Goal: Transaction & Acquisition: Download file/media

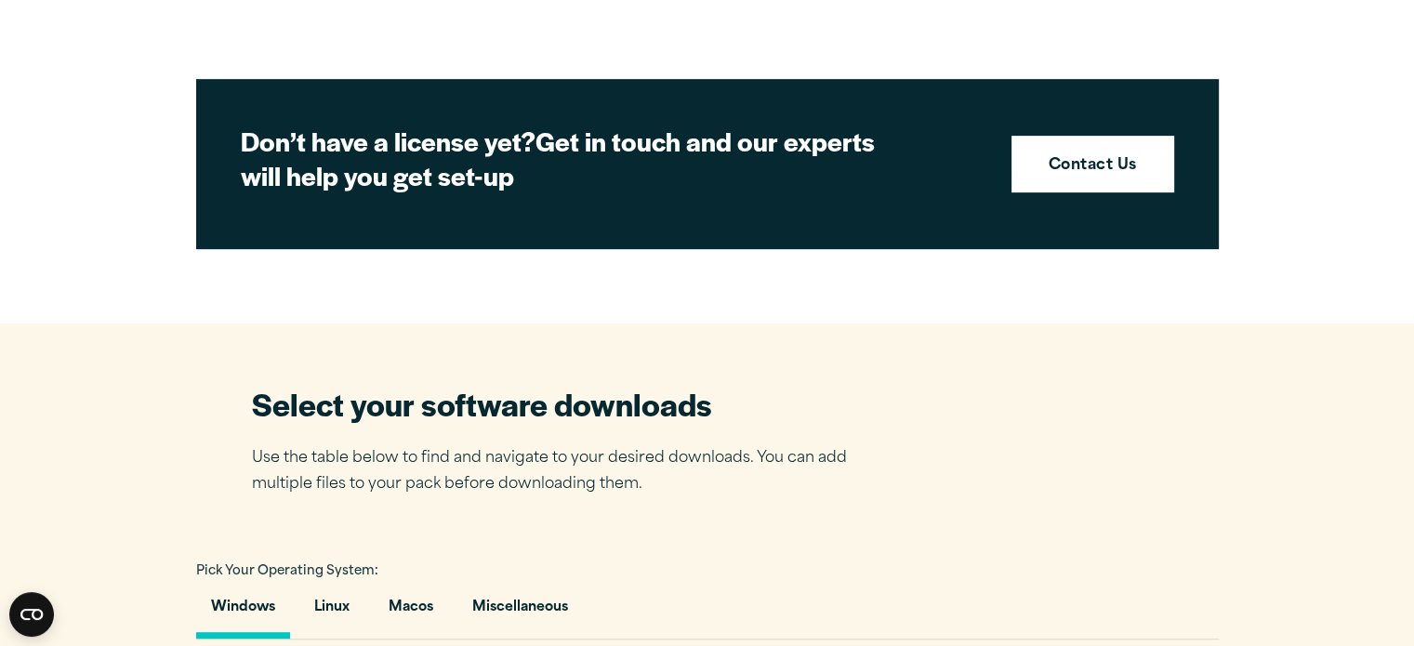
scroll to position [465, 0]
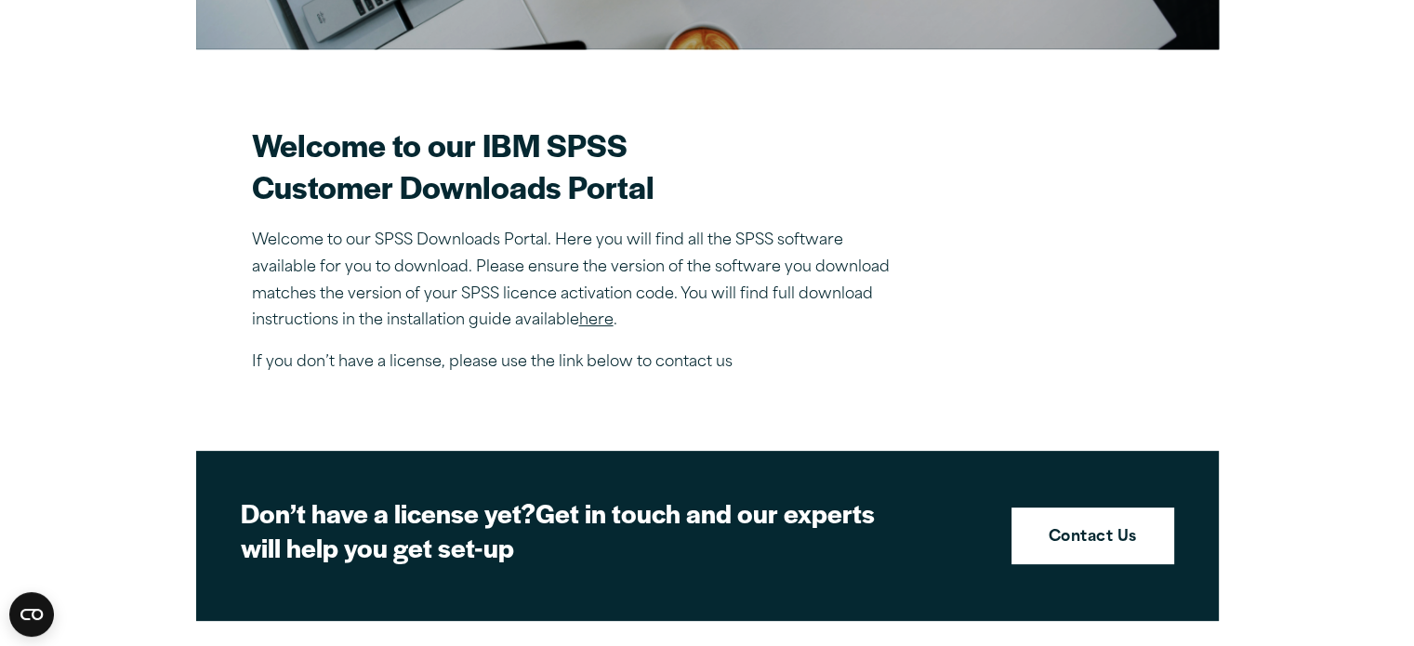
click at [595, 319] on link "here" at bounding box center [596, 320] width 34 height 15
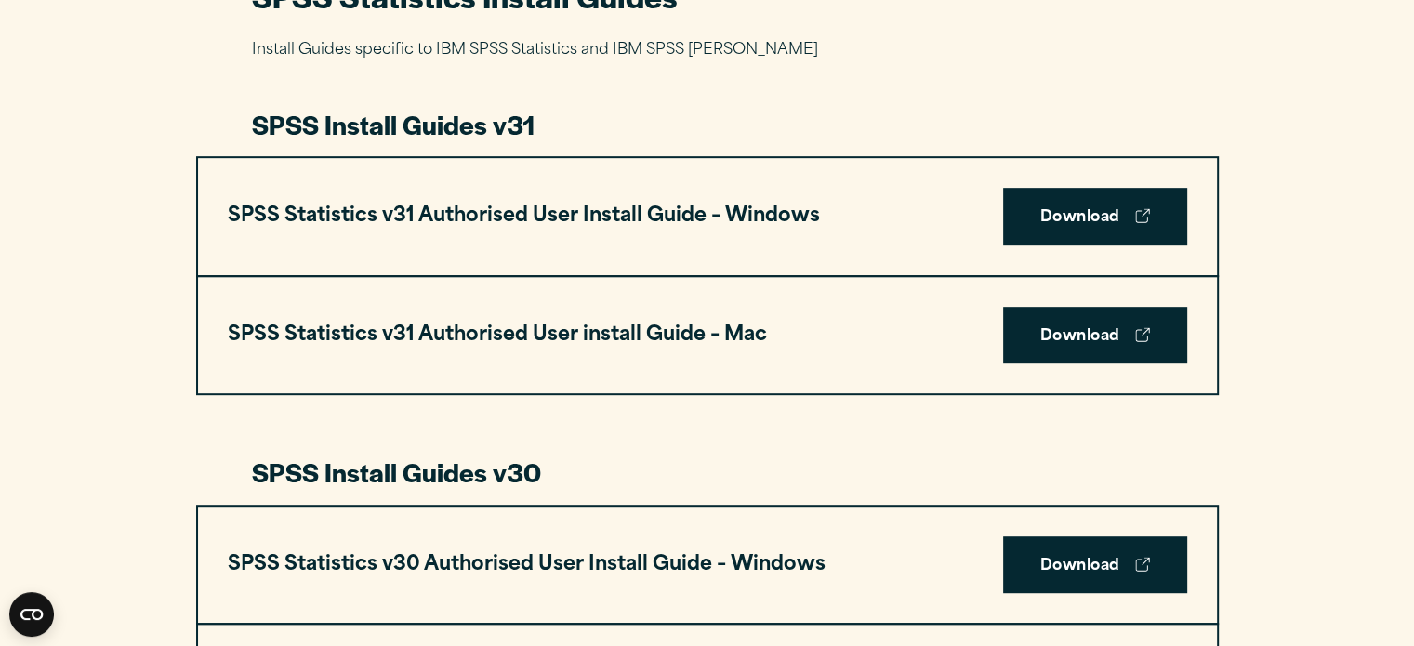
scroll to position [930, 0]
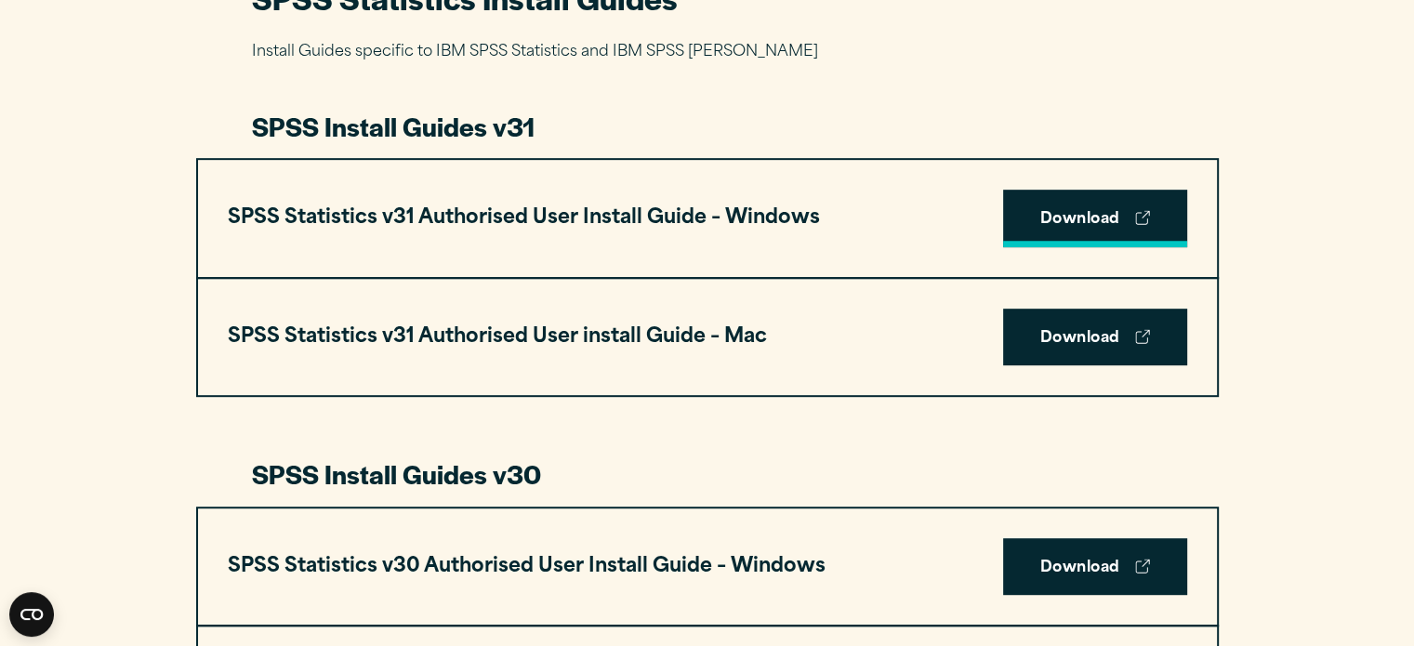
click at [1076, 211] on link "Download" at bounding box center [1095, 219] width 184 height 58
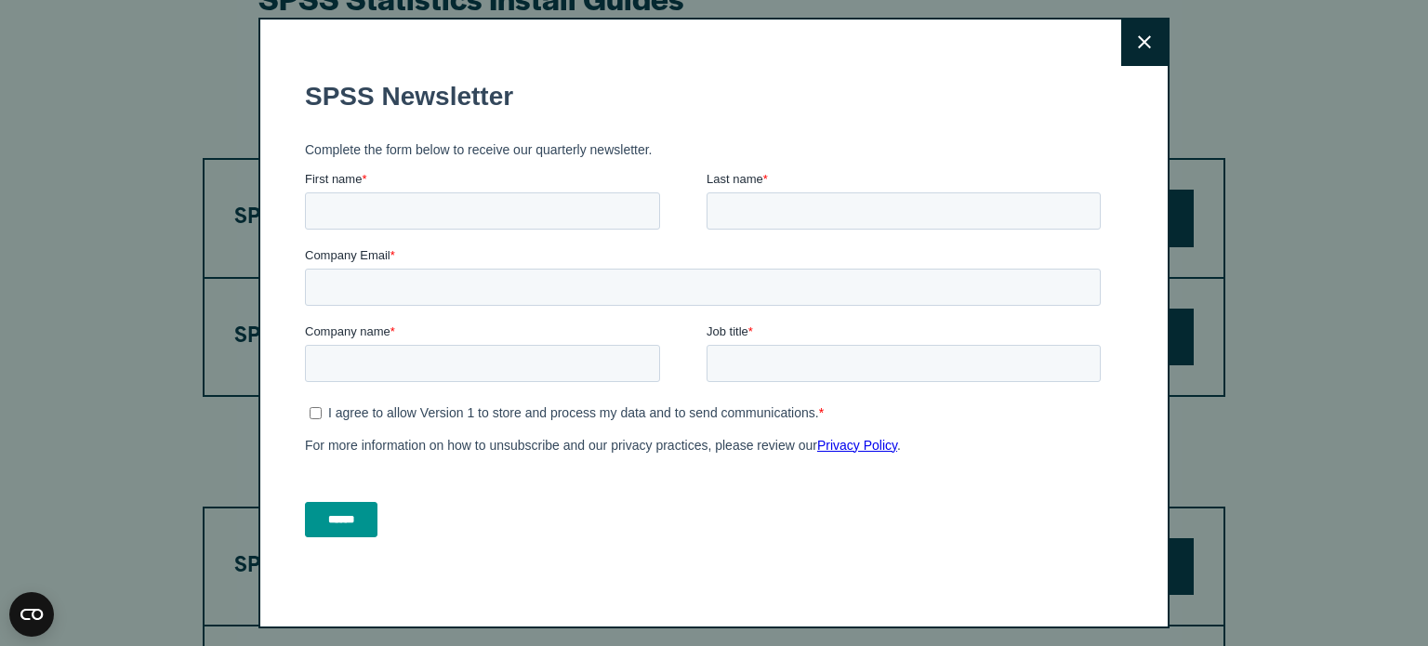
click at [1138, 46] on icon at bounding box center [1144, 42] width 13 height 14
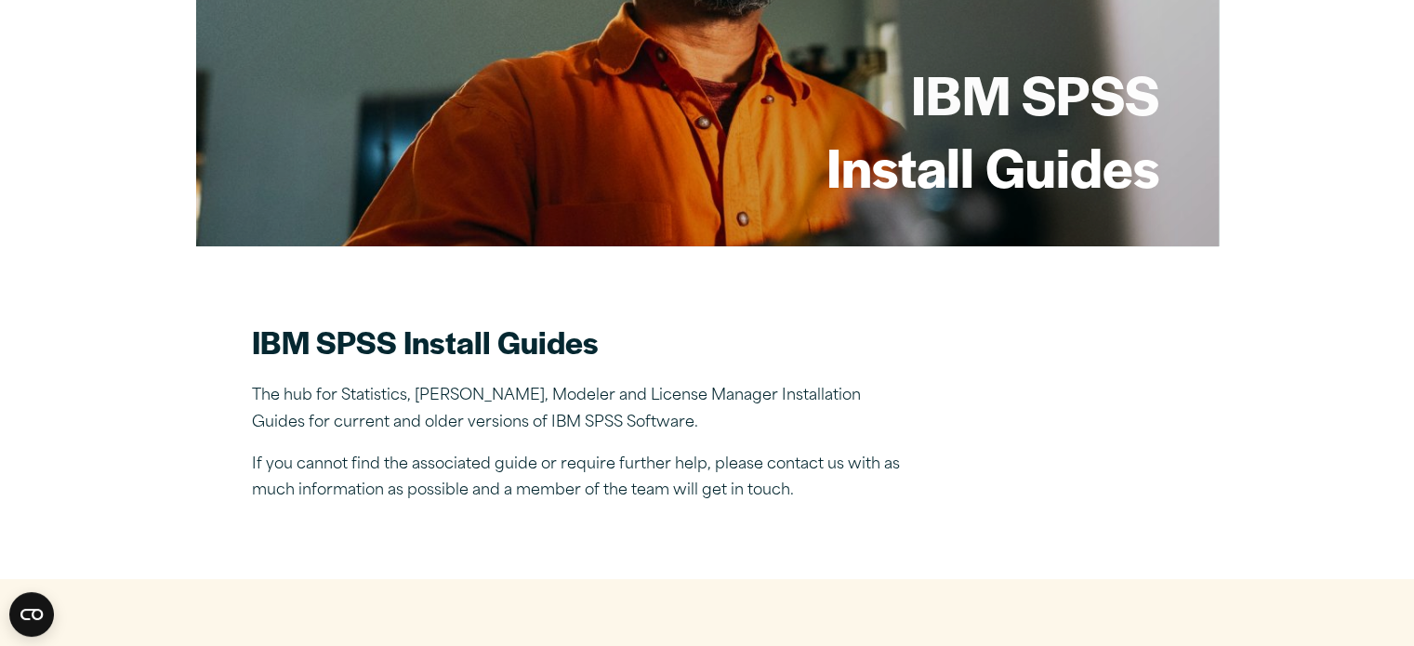
scroll to position [0, 0]
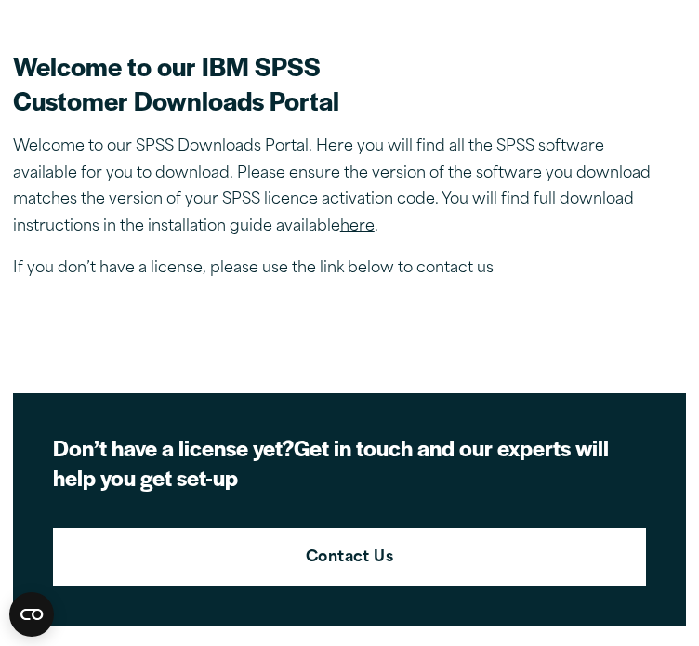
click at [458, 189] on p "Welcome to our SPSS Downloads Portal. Here you will find all the SPSS software …" at bounding box center [338, 187] width 651 height 107
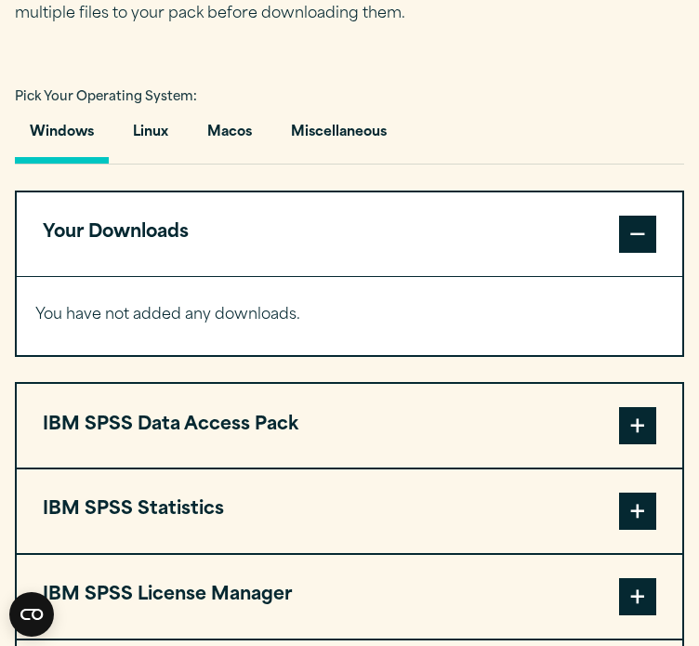
scroll to position [1395, 0]
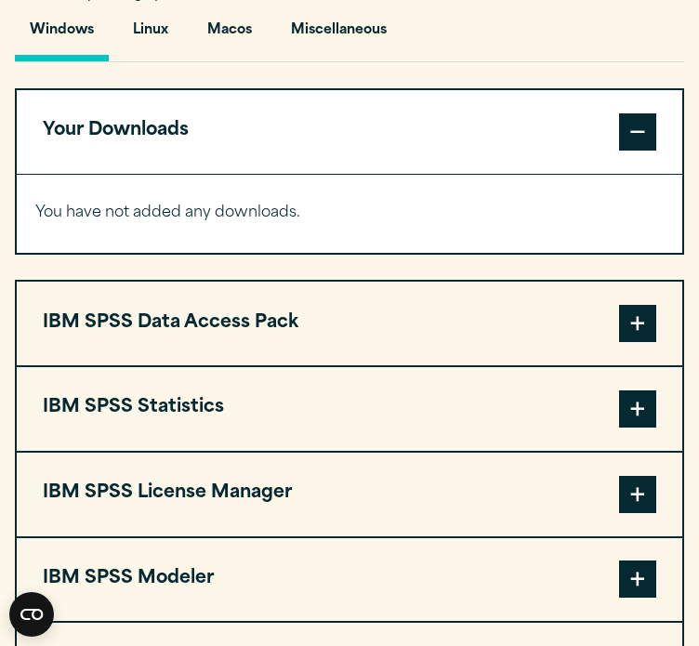
click at [644, 391] on span at bounding box center [637, 409] width 37 height 37
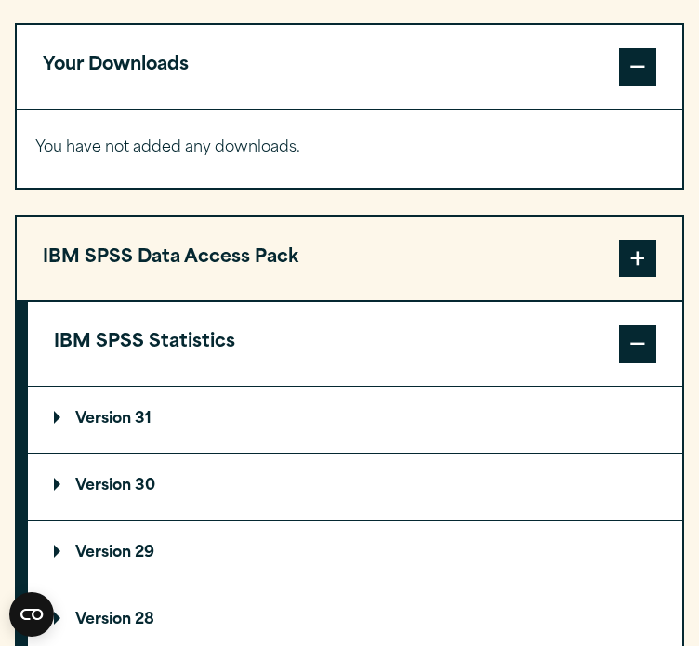
scroll to position [1488, 0]
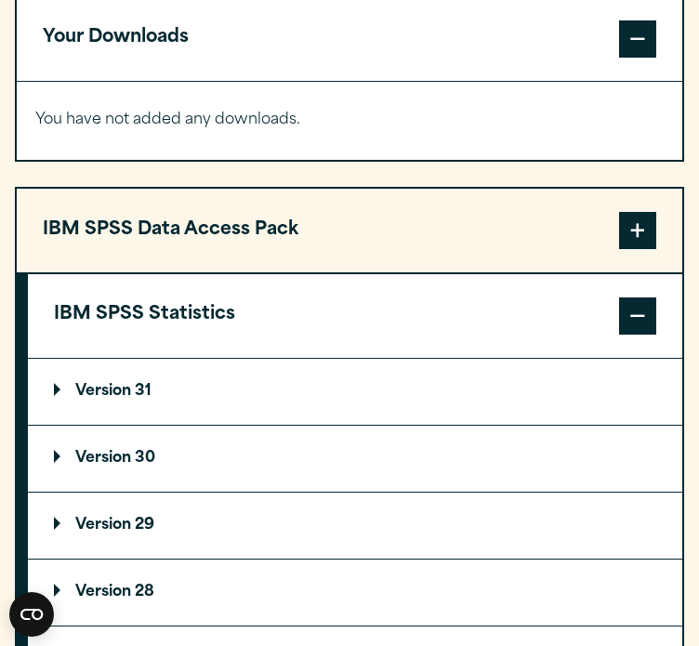
click at [123, 384] on p "Version 31" at bounding box center [103, 391] width 98 height 15
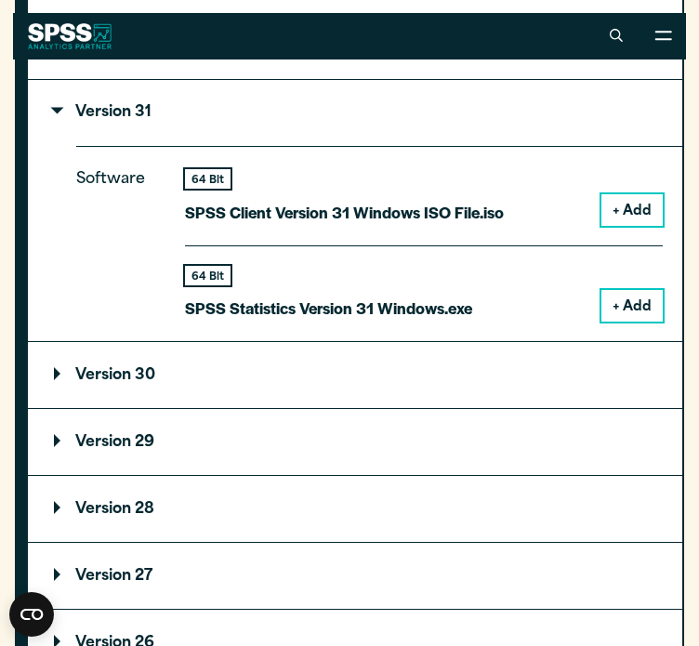
scroll to position [1674, 0]
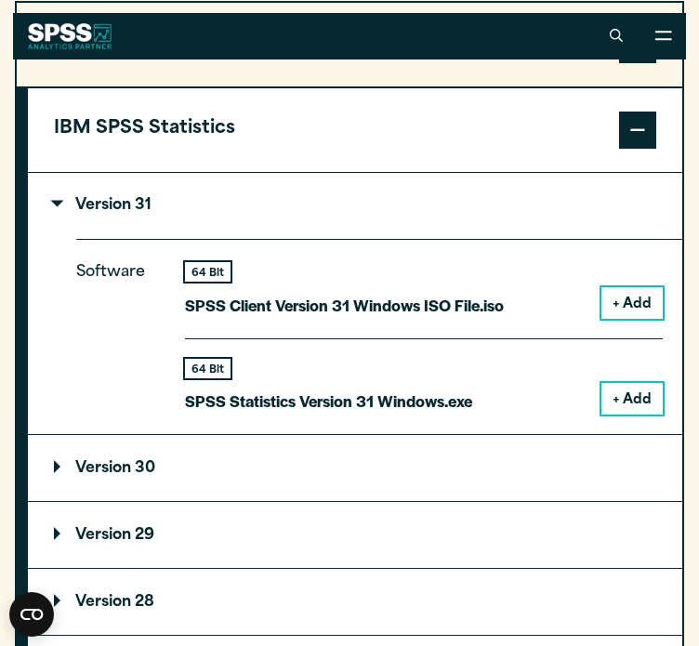
click at [620, 287] on button "+ Add" at bounding box center [632, 303] width 61 height 32
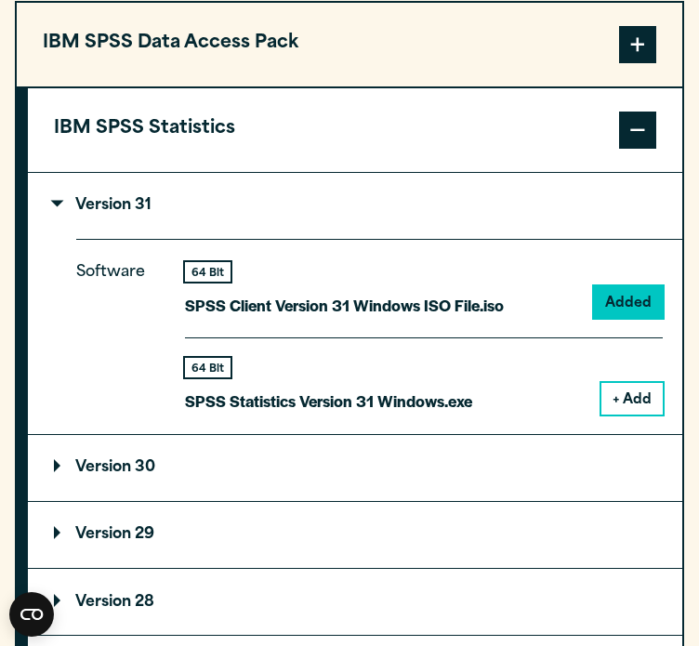
click at [636, 383] on button "+ Add" at bounding box center [632, 399] width 61 height 32
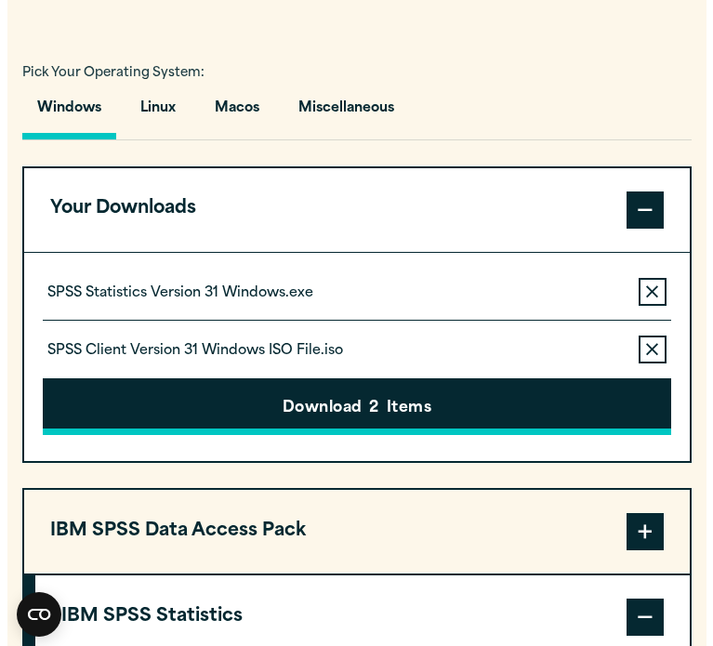
scroll to position [1339, 0]
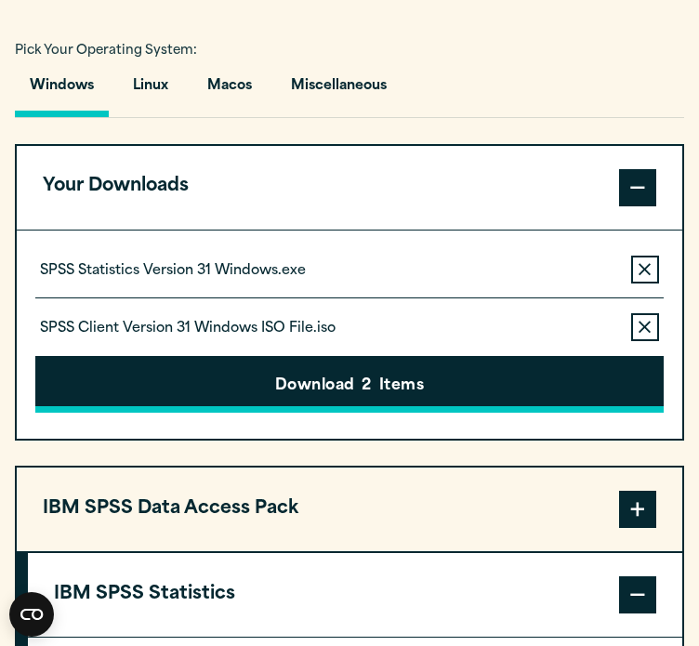
click at [416, 356] on button "Download 2 Items" at bounding box center [349, 385] width 628 height 58
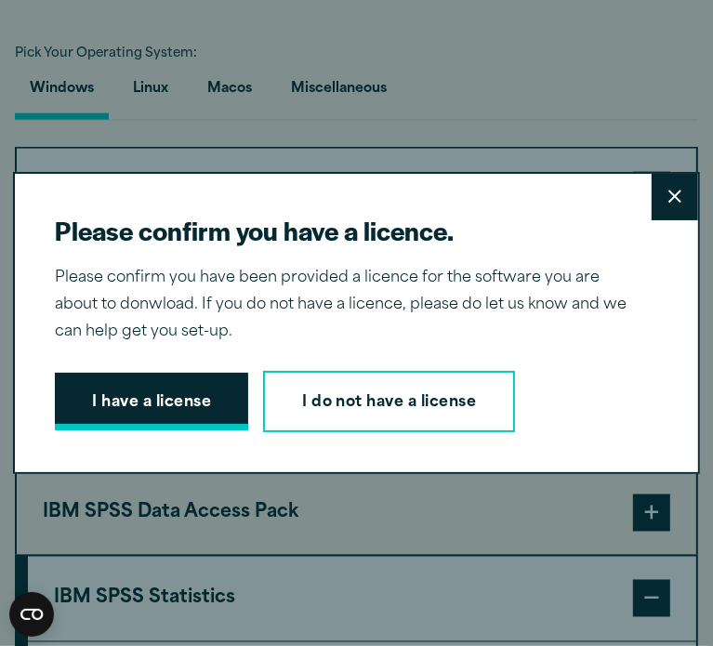
click at [146, 399] on button "I have a license" at bounding box center [151, 402] width 193 height 58
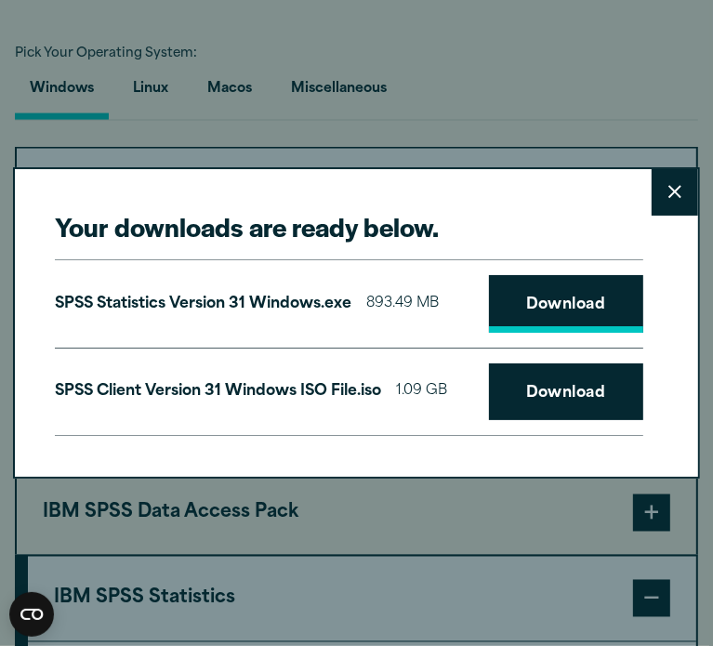
click at [539, 311] on link "Download" at bounding box center [566, 304] width 154 height 58
click at [560, 404] on link "Download" at bounding box center [566, 393] width 154 height 58
